Goal: Find specific page/section: Find specific page/section

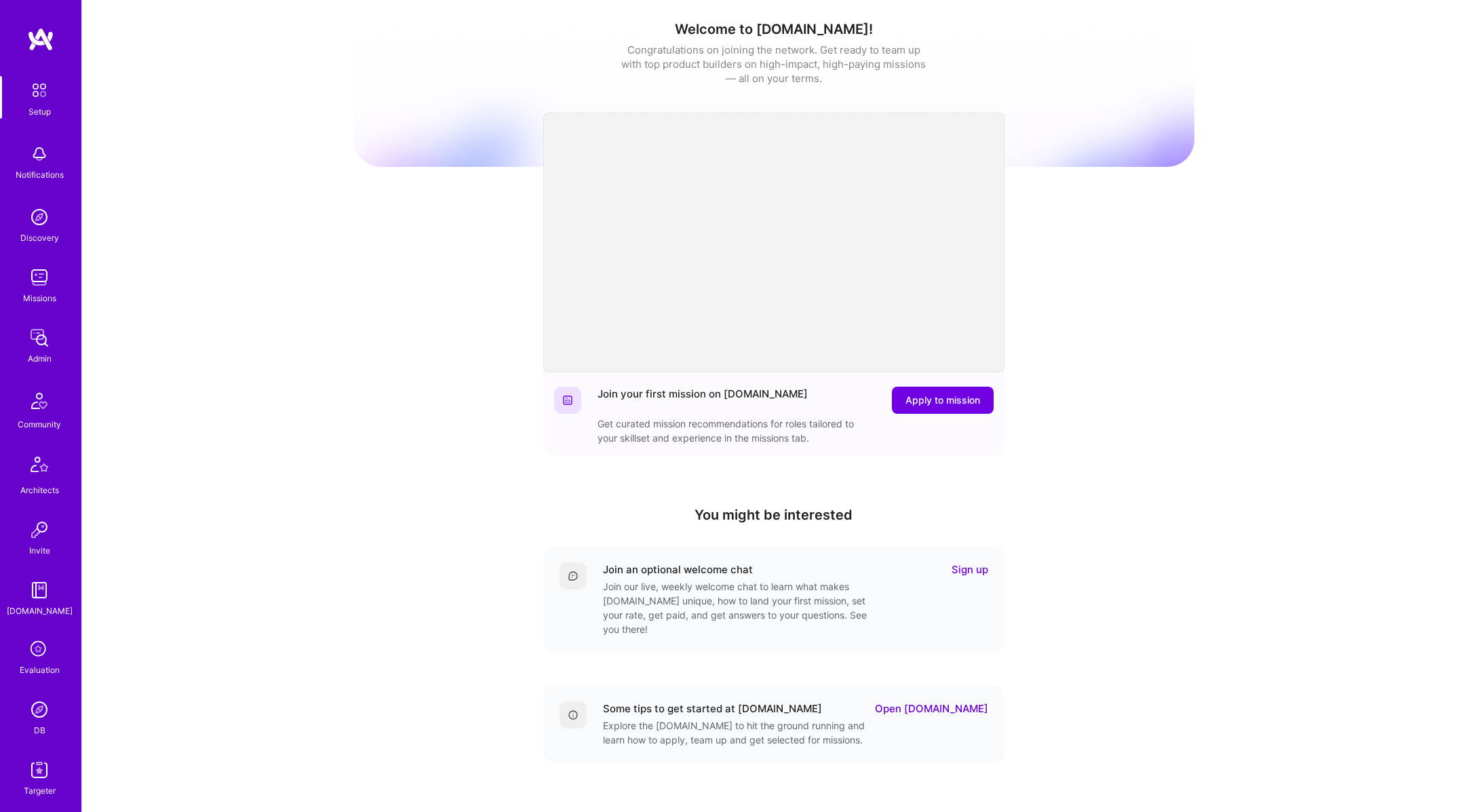
click at [36, 299] on div "Missions" at bounding box center [40, 298] width 34 height 14
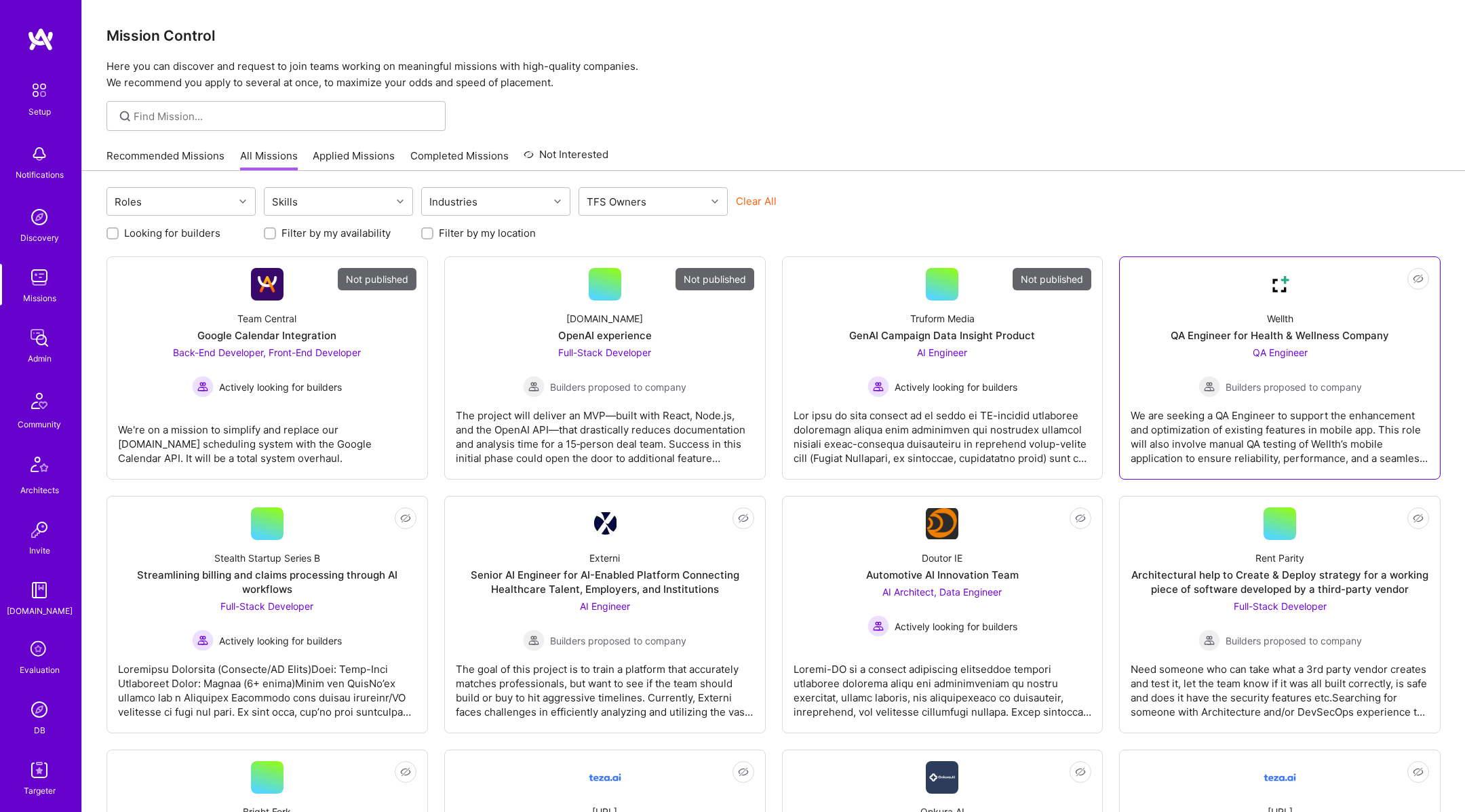
click at [1149, 366] on div "Wellth QA Engineer for Health & Wellness Company QA Engineer Builders proposed …" at bounding box center [1280, 349] width 299 height 97
click at [187, 232] on label "Looking for builders" at bounding box center [171, 232] width 96 height 14
click at [119, 232] on input "Looking for builders" at bounding box center [114, 234] width 10 height 10
checkbox input "true"
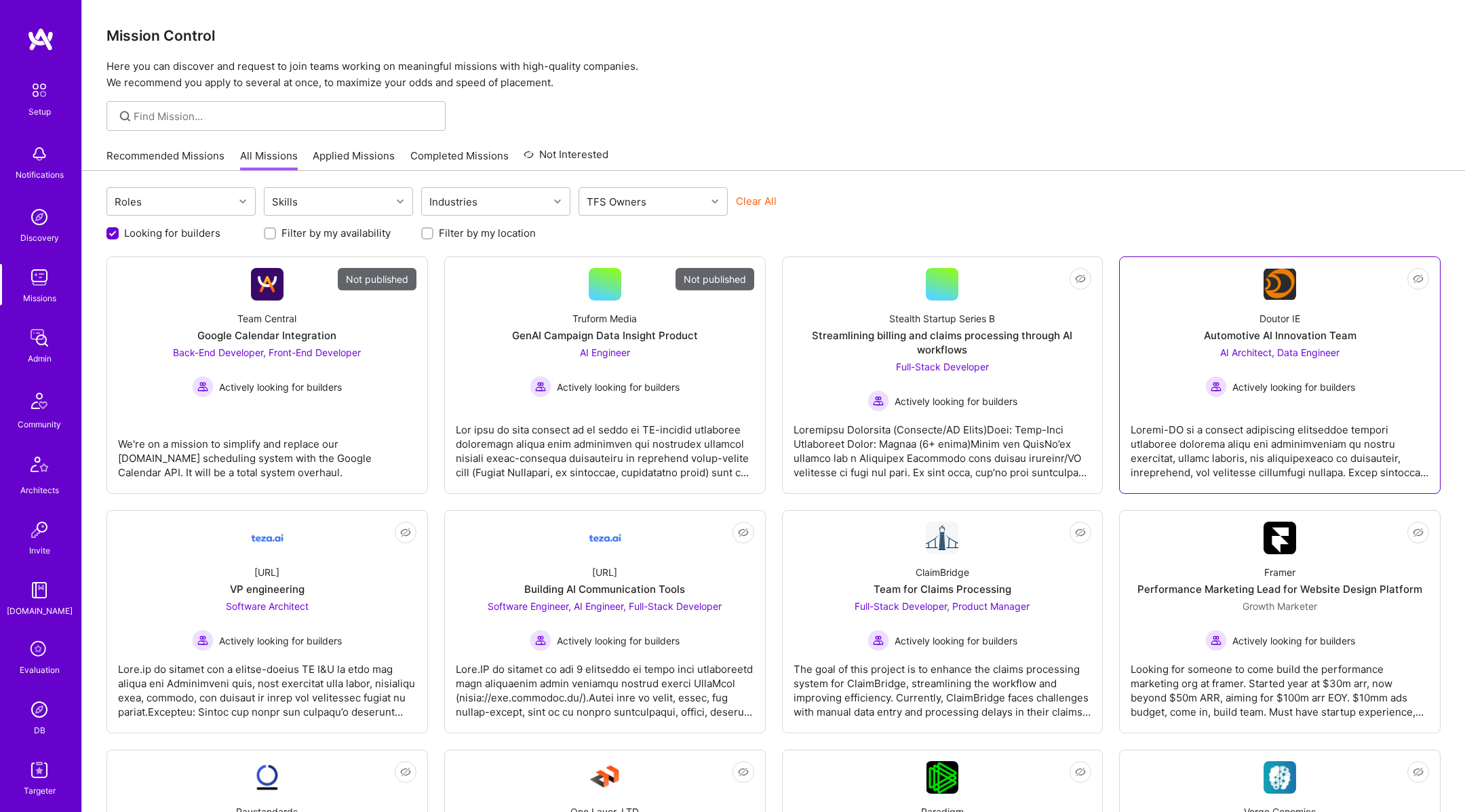
click at [1236, 384] on span "Actively looking for builders" at bounding box center [1294, 387] width 123 height 14
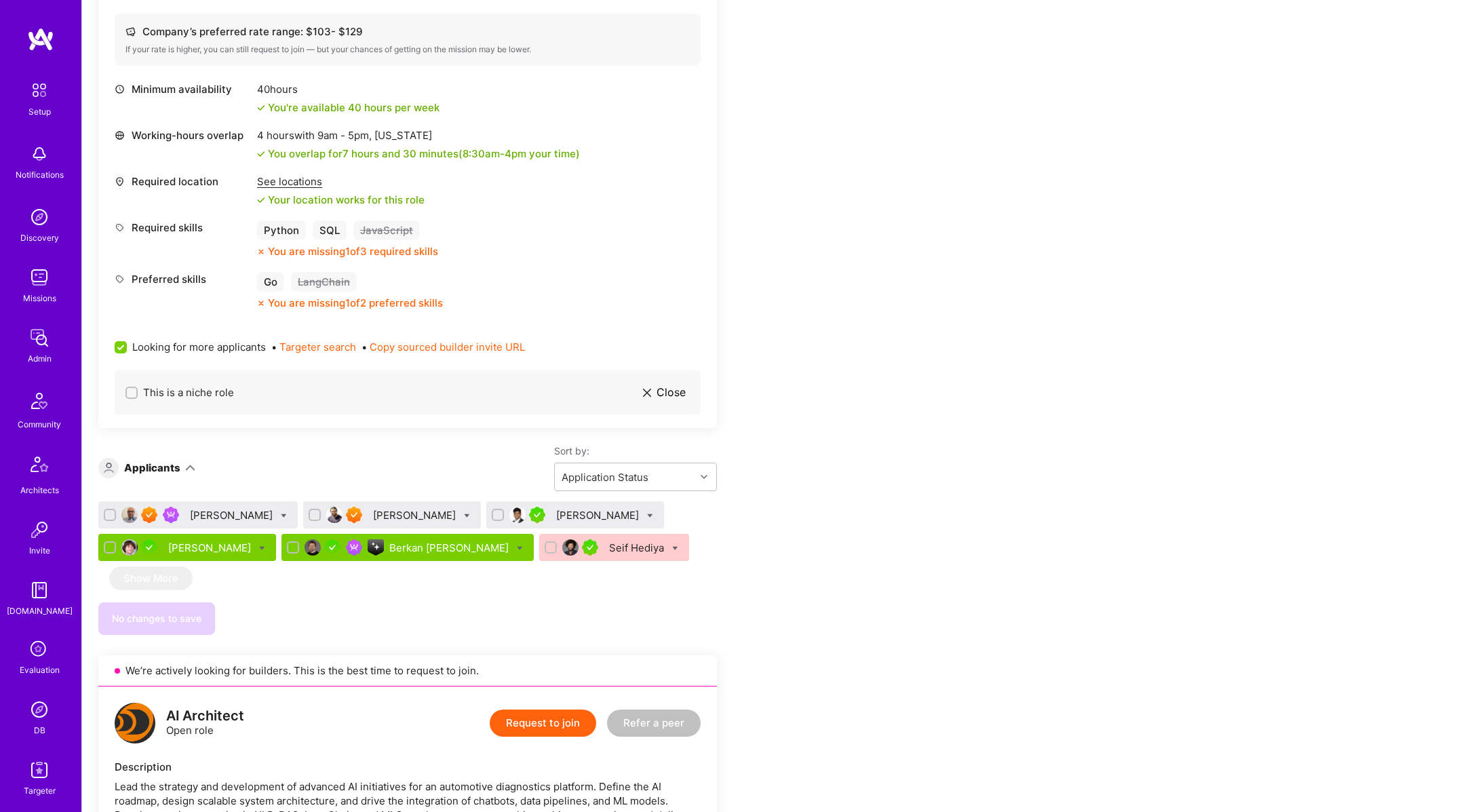
scroll to position [544, 0]
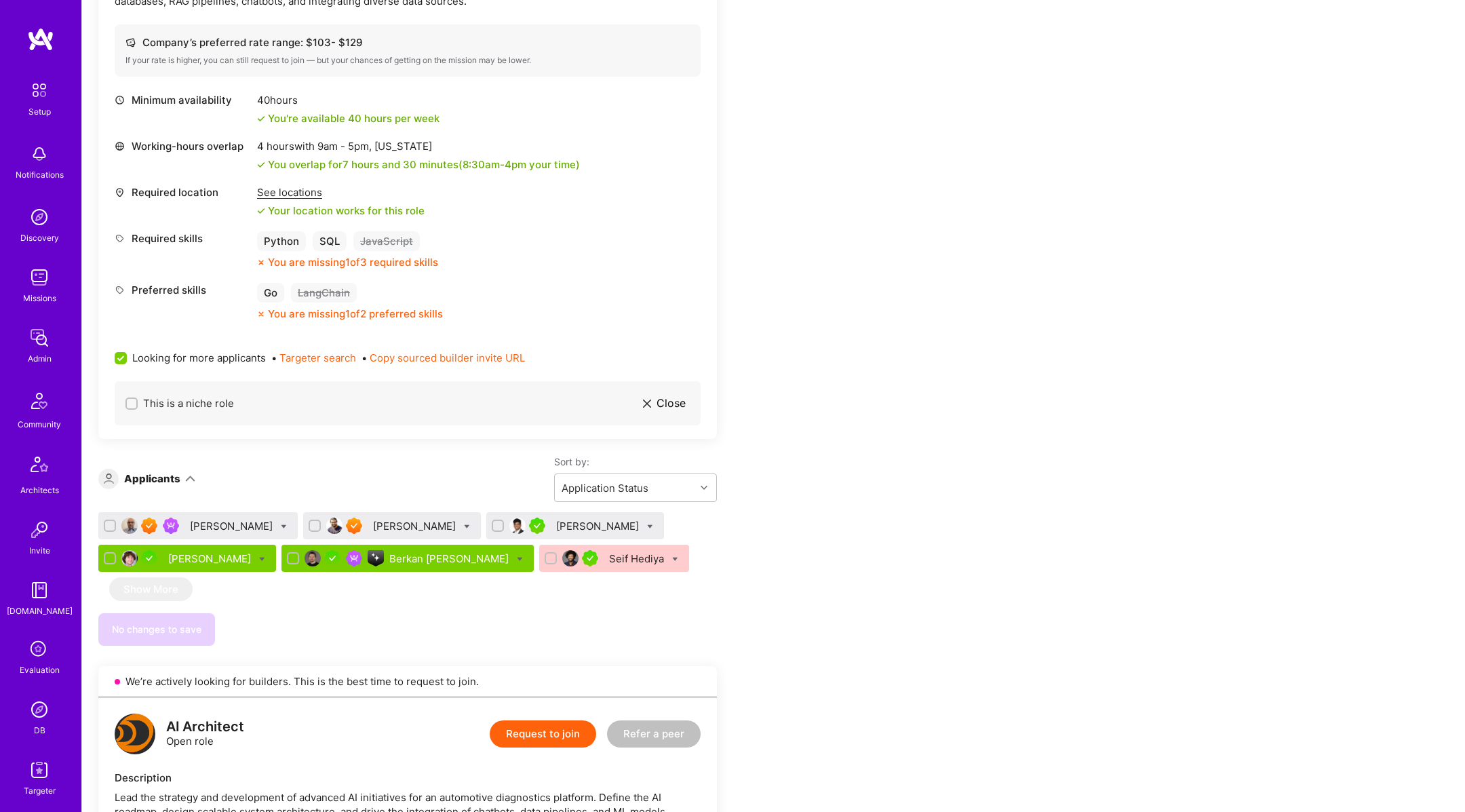
click at [129, 558] on img at bounding box center [130, 558] width 16 height 16
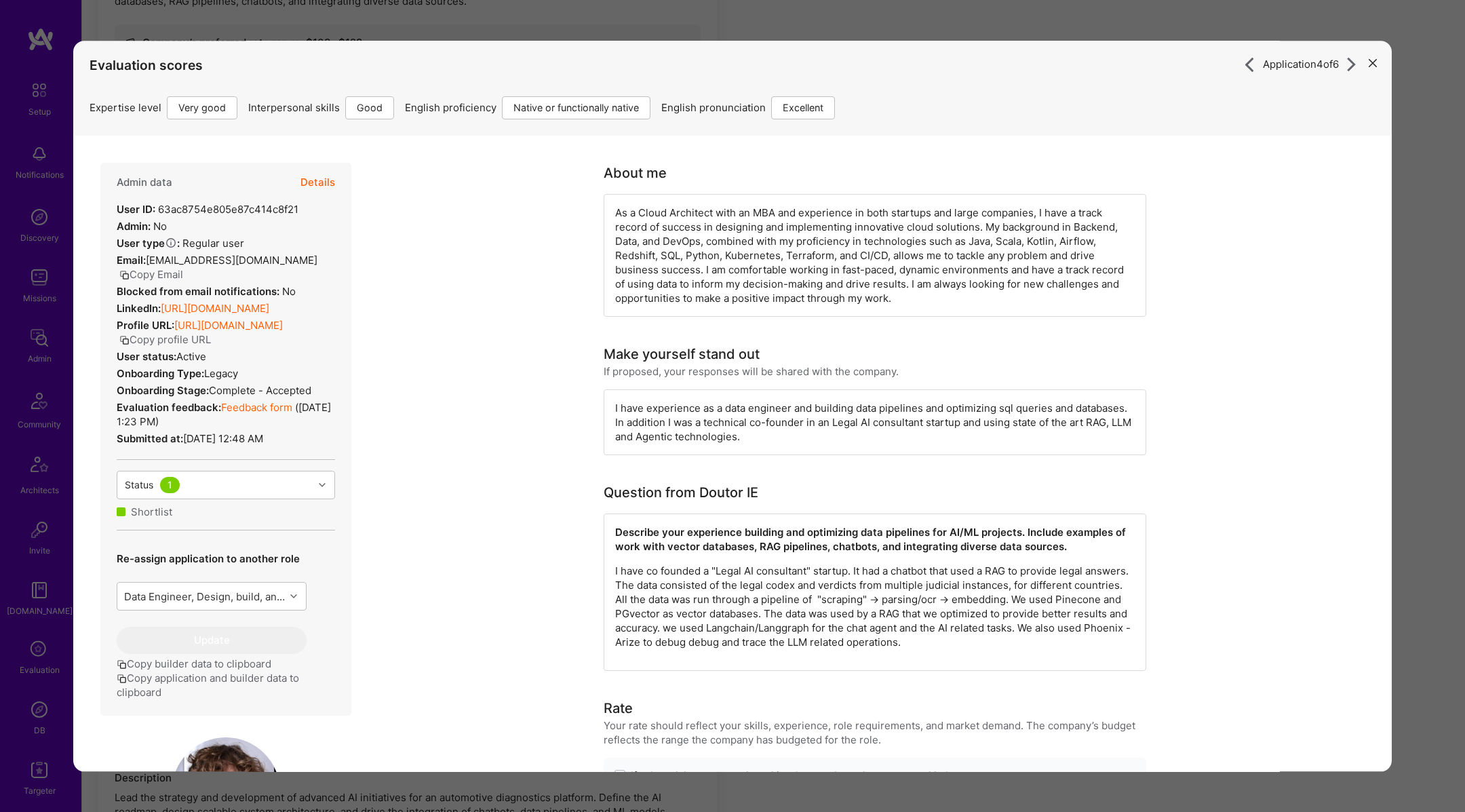
scroll to position [483, 0]
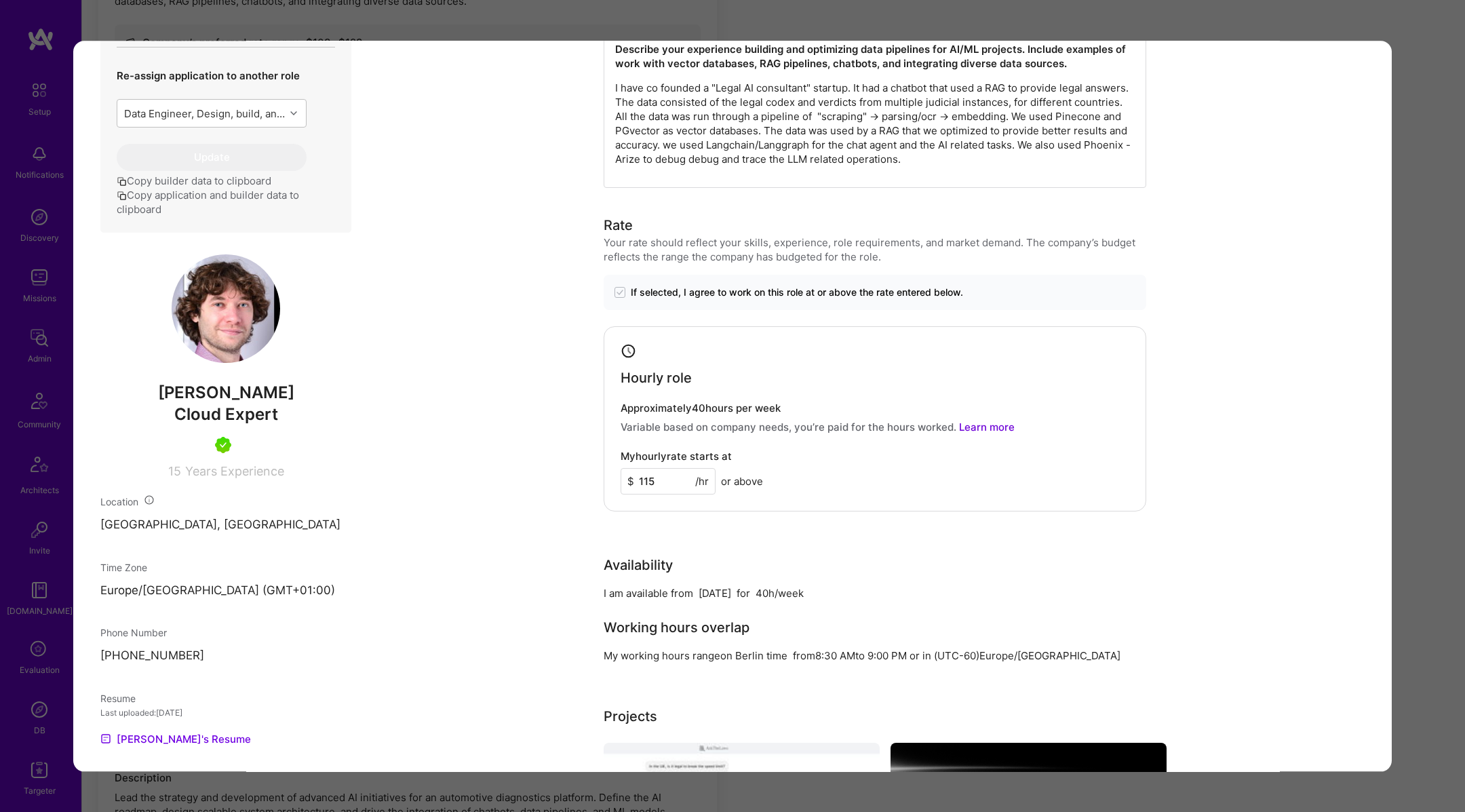
click at [227, 322] on img "modal" at bounding box center [226, 309] width 109 height 109
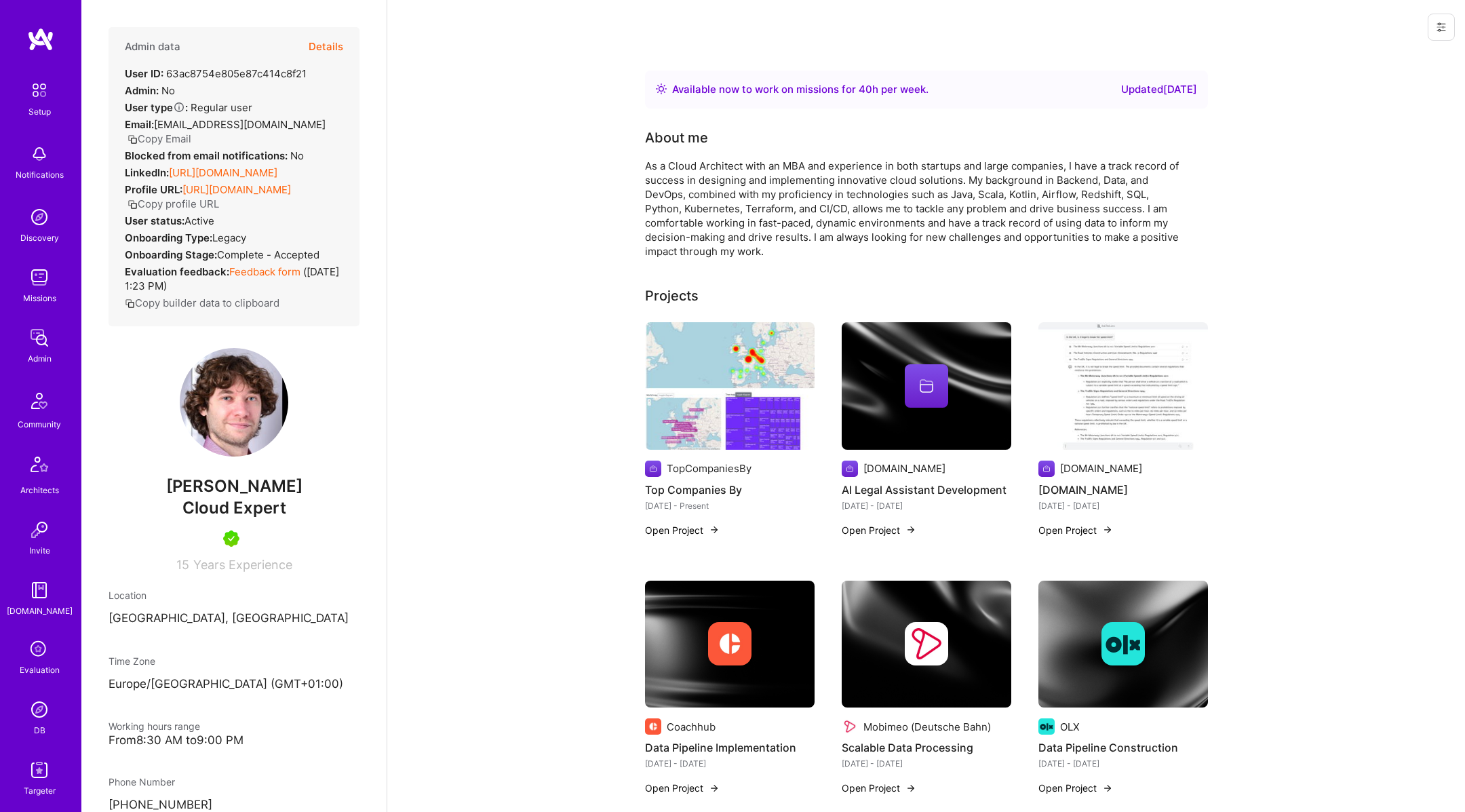
click at [1436, 25] on icon at bounding box center [1441, 27] width 11 height 11
click at [1385, 49] on button "Login as Eli" at bounding box center [1383, 57] width 143 height 35
